Goal: Book appointment/travel/reservation

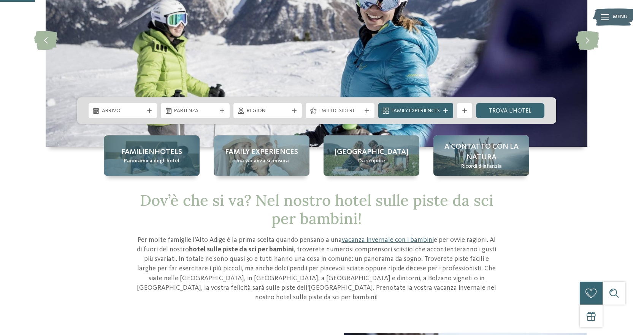
scroll to position [114, 0]
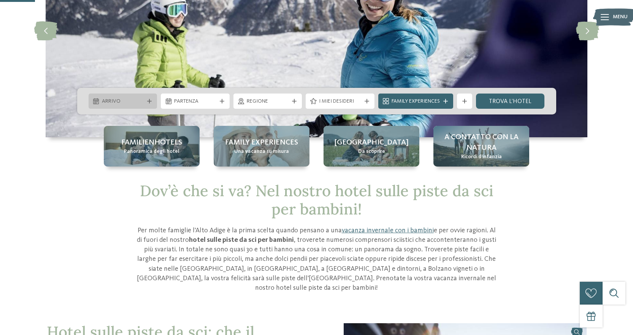
click at [141, 100] on span "Arrivo" at bounding box center [123, 102] width 42 height 8
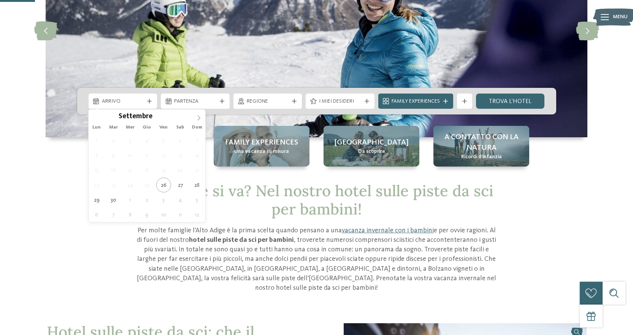
click at [200, 121] on span at bounding box center [198, 115] width 13 height 13
type input "****"
click at [200, 121] on span at bounding box center [198, 115] width 13 height 13
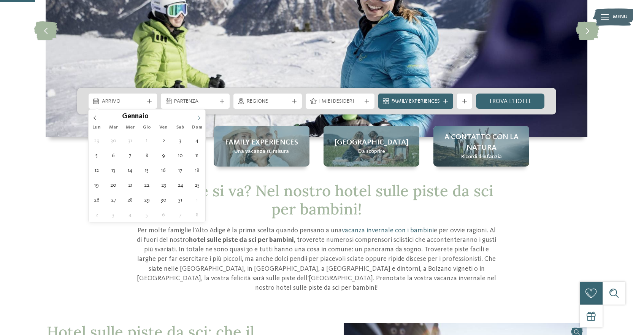
click at [200, 121] on span at bounding box center [198, 115] width 13 height 13
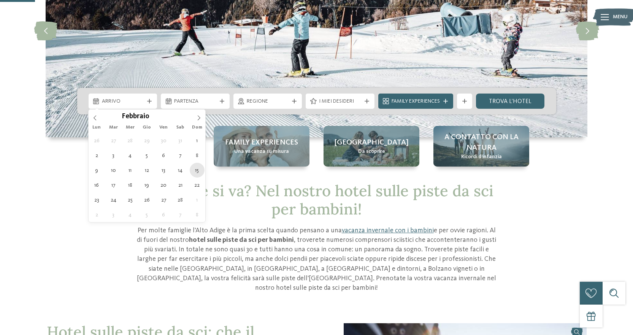
type div "[DATE]"
type input "****"
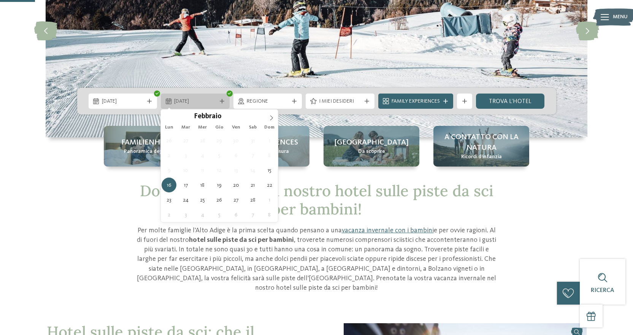
click at [206, 101] on span "16.02.2026" at bounding box center [195, 102] width 42 height 8
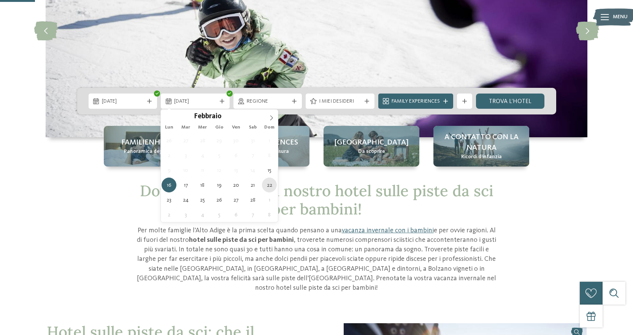
type div "[DATE]"
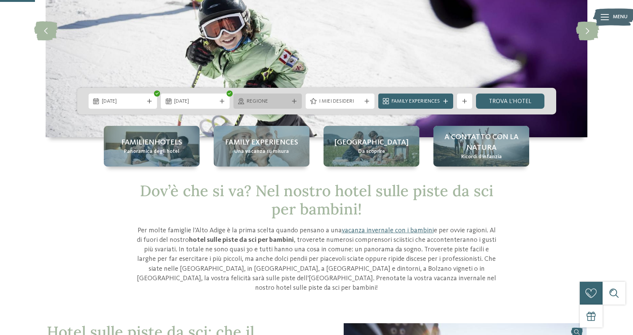
click at [266, 100] on span "Regione" at bounding box center [268, 102] width 42 height 8
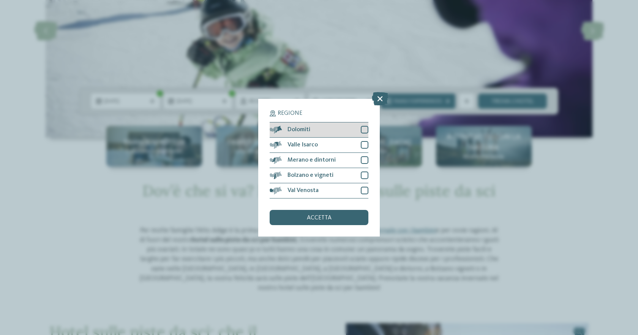
click at [360, 130] on div "Dolomiti" at bounding box center [319, 129] width 99 height 15
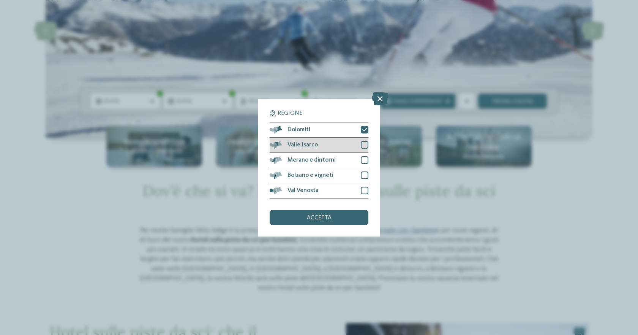
click at [365, 144] on div at bounding box center [365, 145] width 8 height 8
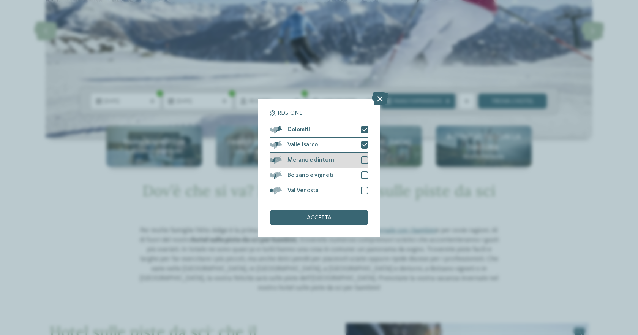
click at [366, 159] on div at bounding box center [365, 160] width 8 height 8
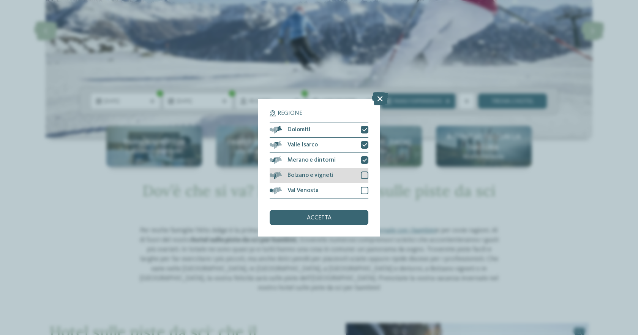
click at [366, 174] on div at bounding box center [365, 175] width 8 height 8
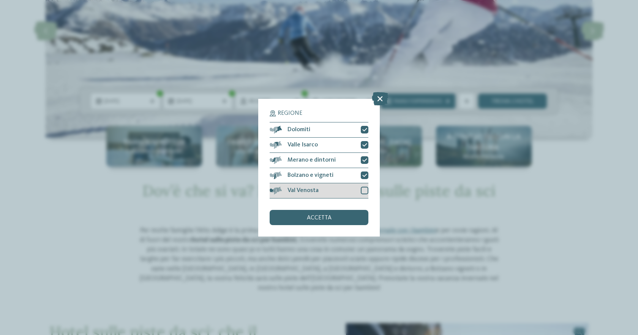
click at [367, 191] on div at bounding box center [365, 191] width 8 height 8
click at [329, 221] on div "accetta" at bounding box center [319, 217] width 99 height 15
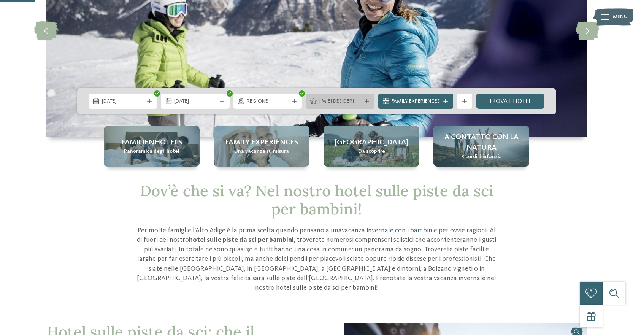
click at [361, 98] on div "I miei desideri" at bounding box center [340, 101] width 46 height 8
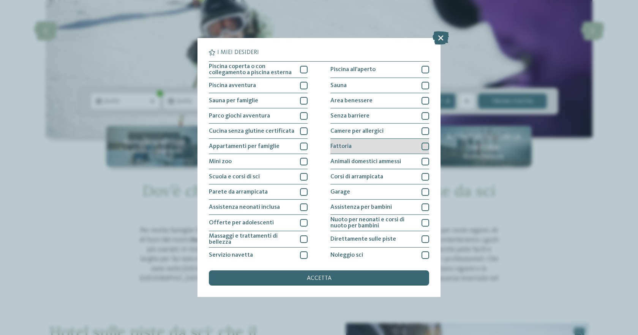
click at [422, 149] on div at bounding box center [426, 146] width 8 height 8
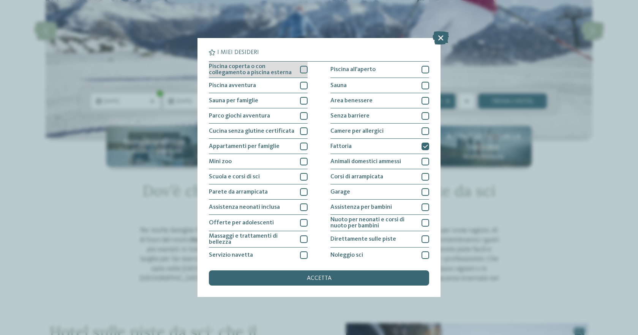
click at [302, 71] on div at bounding box center [304, 70] width 8 height 8
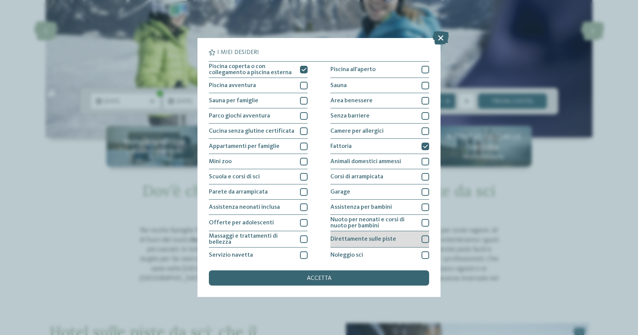
click at [423, 238] on div at bounding box center [426, 239] width 8 height 8
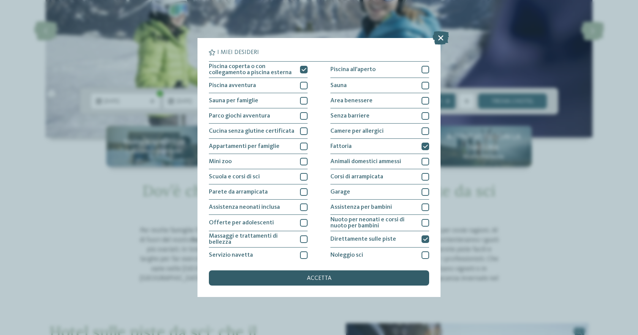
click at [344, 278] on div "accetta" at bounding box center [319, 277] width 220 height 15
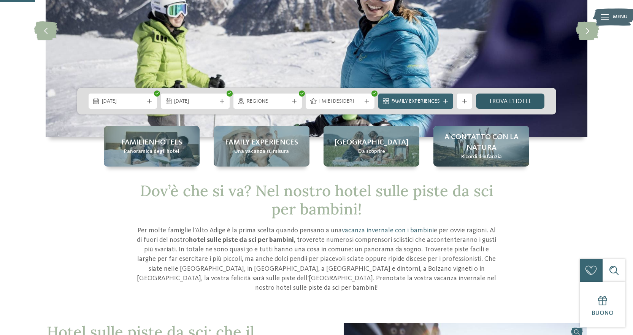
click at [498, 100] on link "trova l’hotel" at bounding box center [510, 100] width 69 height 15
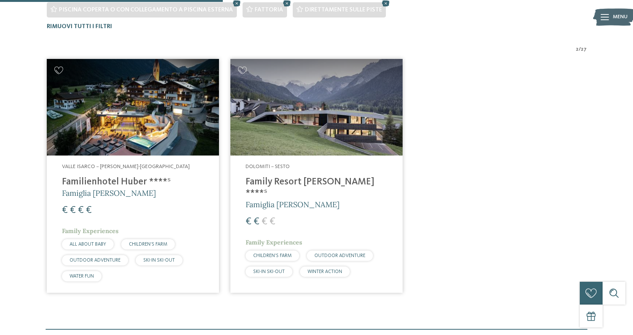
scroll to position [268, 0]
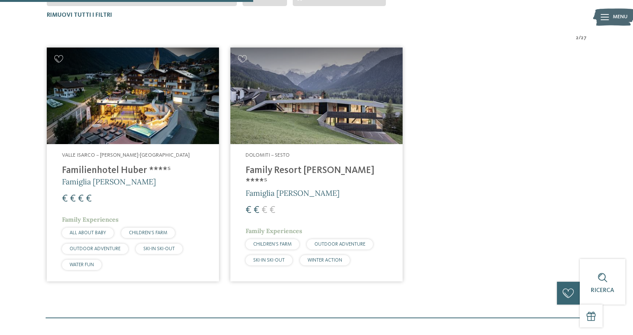
click at [269, 136] on img at bounding box center [316, 95] width 172 height 97
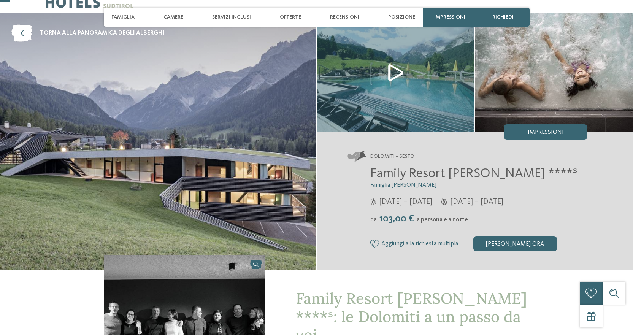
scroll to position [38, 0]
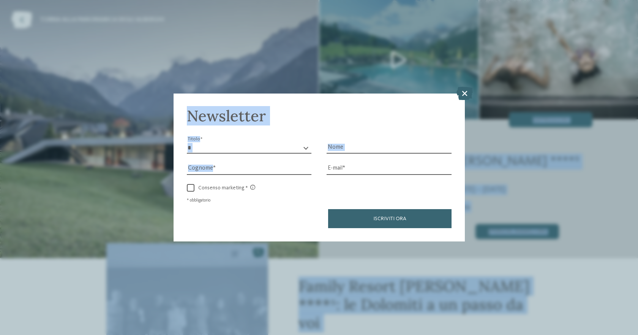
drag, startPoint x: 372, startPoint y: 160, endPoint x: 481, endPoint y: 159, distance: 108.3
click at [461, 92] on icon at bounding box center [465, 93] width 16 height 13
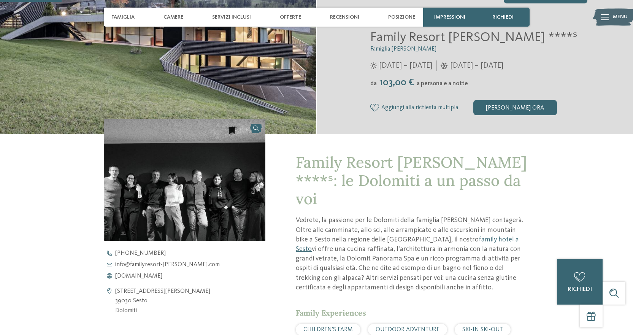
scroll to position [266, 0]
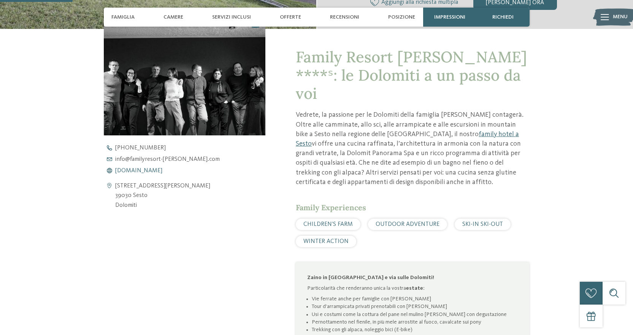
click at [142, 172] on span "www.familyresort-rainer.com" at bounding box center [138, 171] width 47 height 6
